Goal: Task Accomplishment & Management: Manage account settings

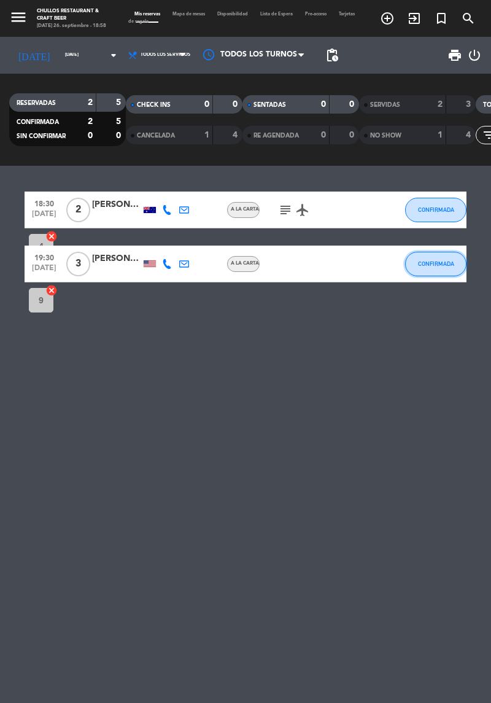
click at [448, 264] on span "CONFIRMADA" at bounding box center [436, 263] width 36 height 7
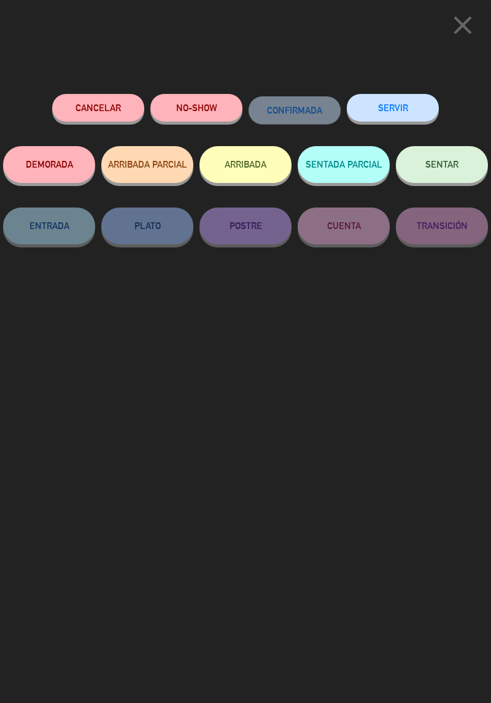
click at [446, 166] on span "SENTAR" at bounding box center [441, 164] width 33 height 10
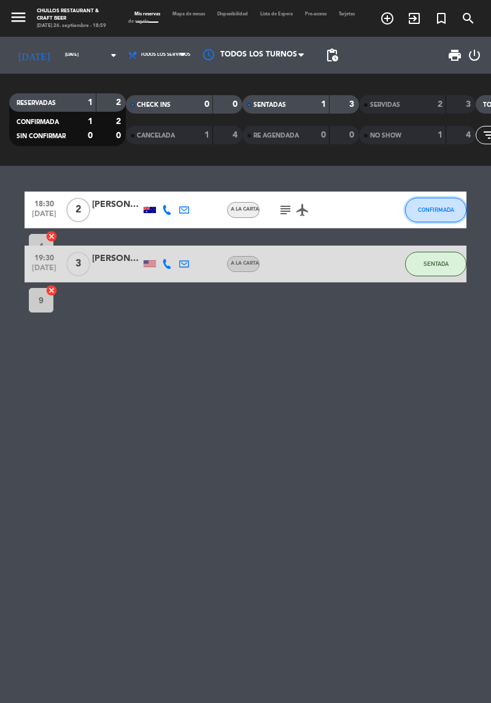
click at [439, 214] on button "CONFIRMADA" at bounding box center [435, 210] width 61 height 25
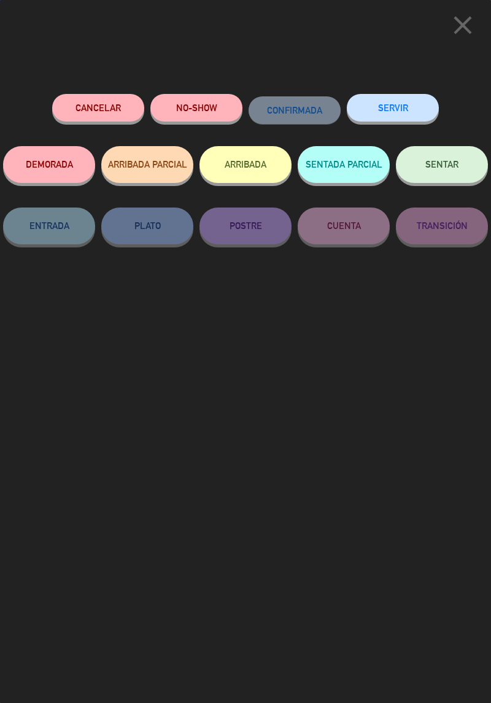
click at [457, 168] on span "SENTAR" at bounding box center [441, 164] width 33 height 10
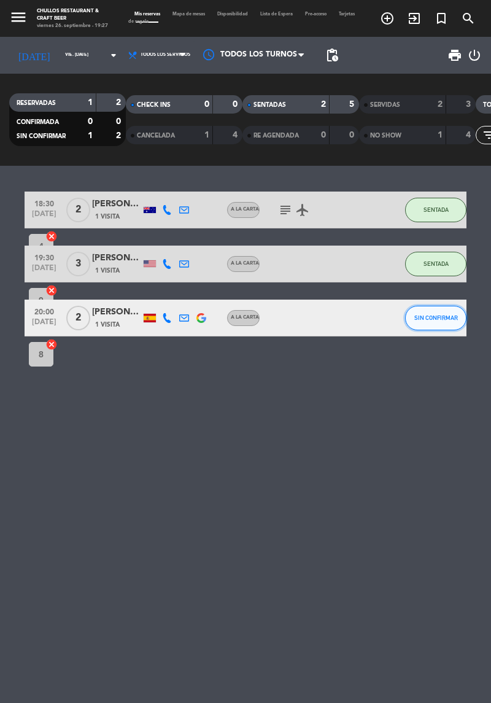
click at [426, 320] on span "SIN CONFIRMAR" at bounding box center [436, 317] width 44 height 7
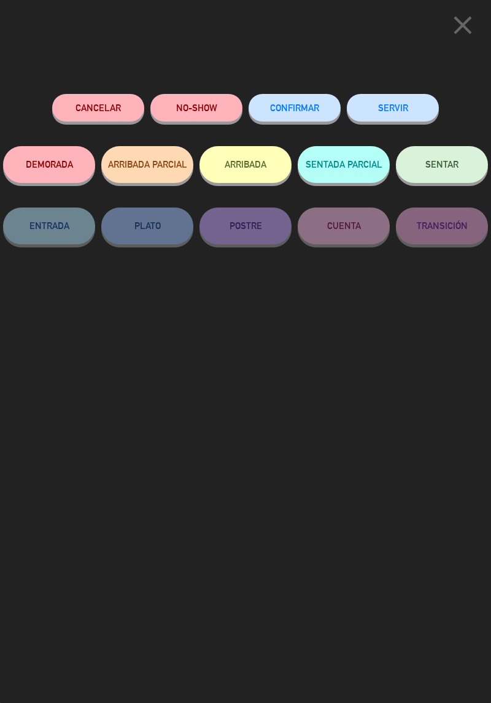
click at [460, 168] on button "SENTAR" at bounding box center [442, 164] width 92 height 37
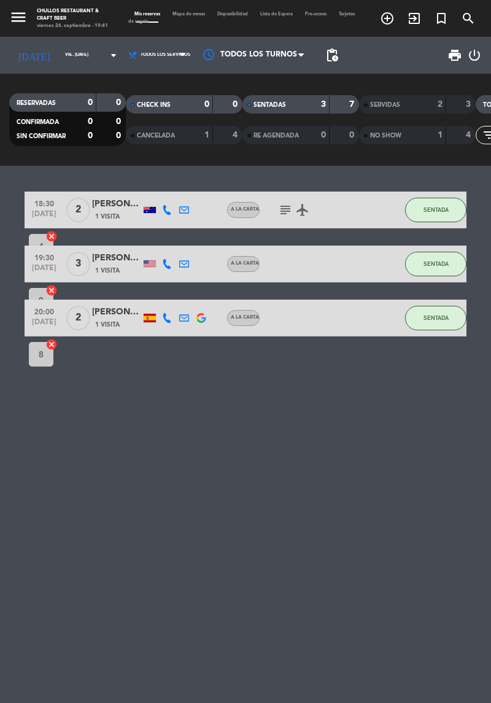
click at [299, 53] on div at bounding box center [254, 55] width 123 height 28
click at [325, 52] on span "pending_actions" at bounding box center [332, 55] width 15 height 15
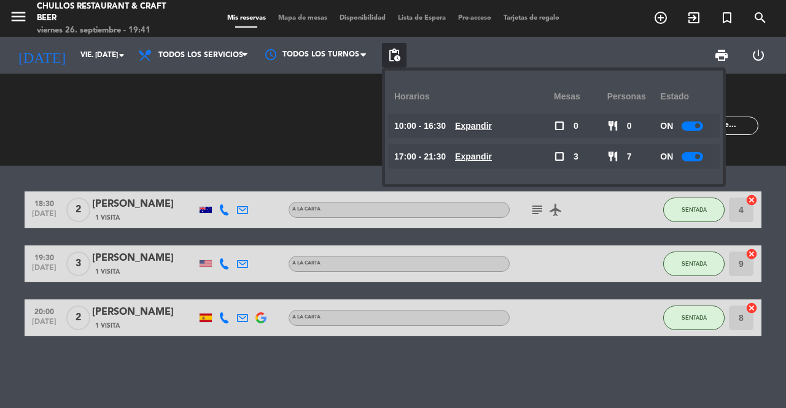
click at [490, 158] on div at bounding box center [691, 156] width 21 height 9
click at [475, 153] on u "Expandir" at bounding box center [473, 157] width 37 height 10
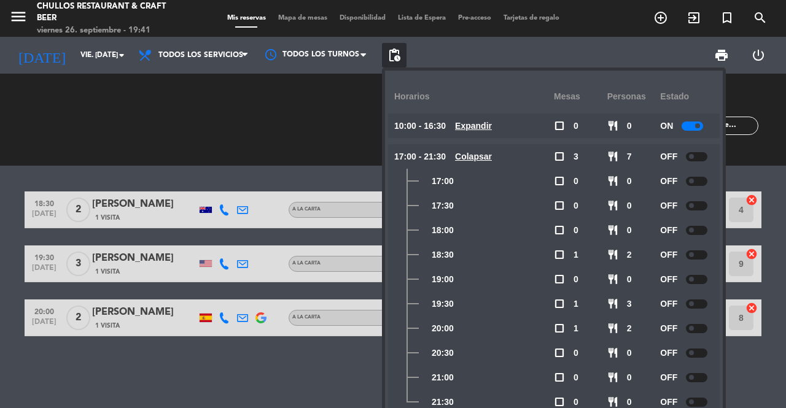
click at [490, 156] on div at bounding box center [695, 156] width 21 height 9
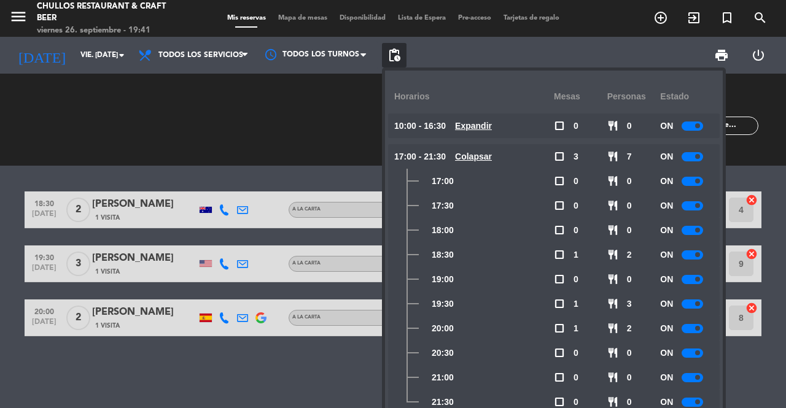
click at [490, 156] on span at bounding box center [697, 156] width 5 height 5
